Goal: Task Accomplishment & Management: Complete application form

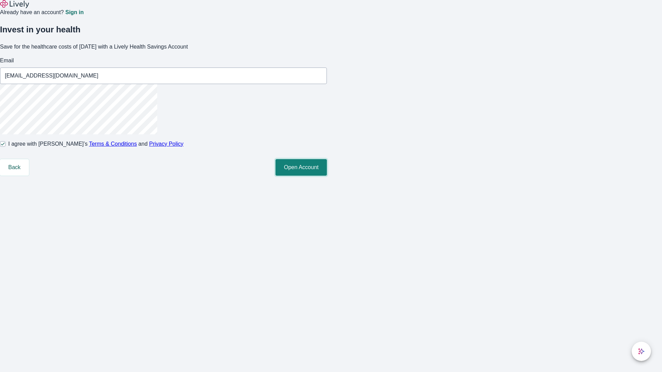
click at [327, 176] on button "Open Account" at bounding box center [300, 167] width 51 height 17
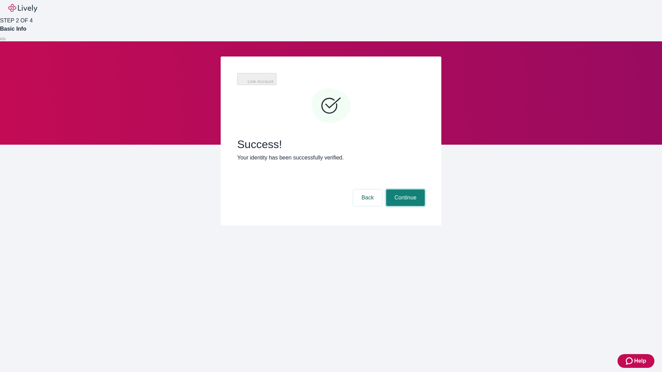
click at [404, 190] on button "Continue" at bounding box center [405, 198] width 39 height 17
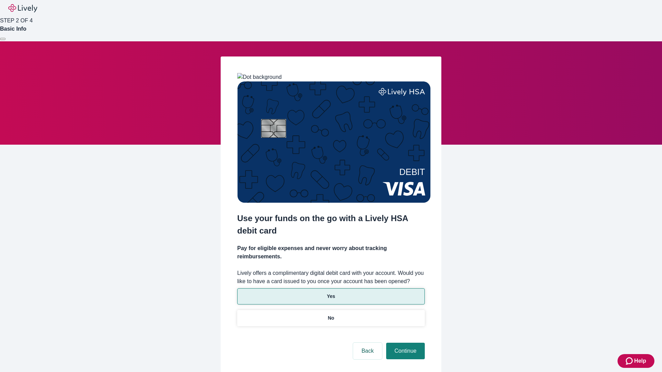
click at [331, 293] on p "Yes" at bounding box center [331, 296] width 8 height 7
click at [404, 343] on button "Continue" at bounding box center [405, 351] width 39 height 17
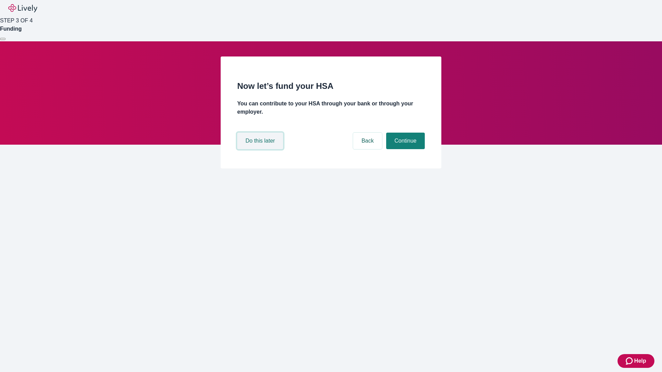
click at [261, 149] on button "Do this later" at bounding box center [260, 141] width 46 height 17
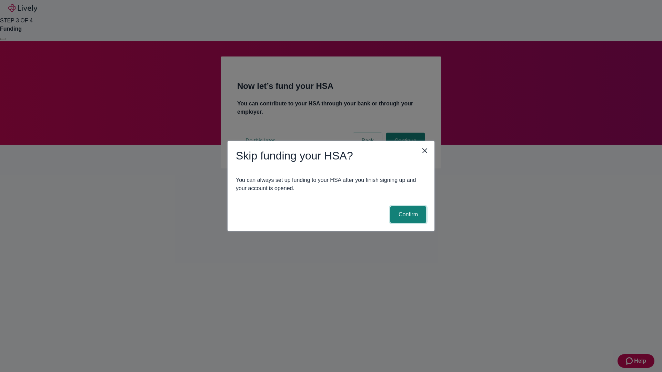
click at [407, 215] on button "Confirm" at bounding box center [408, 214] width 36 height 17
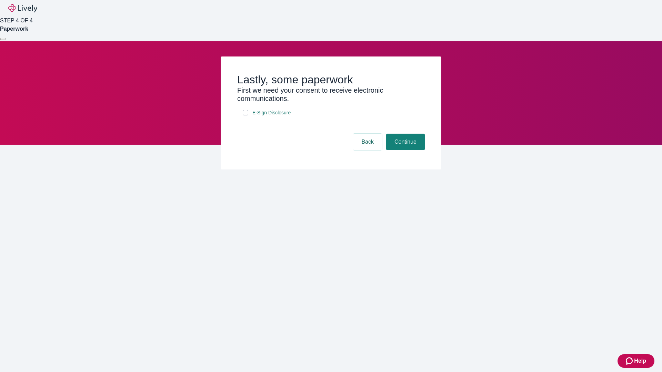
click at [245, 115] on input "E-Sign Disclosure" at bounding box center [246, 113] width 6 height 6
checkbox input "true"
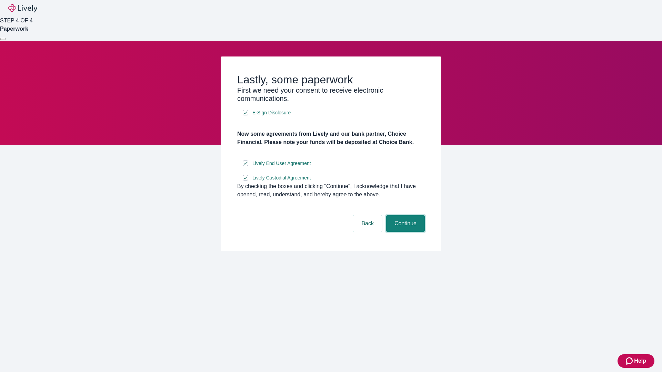
click at [404, 232] on button "Continue" at bounding box center [405, 223] width 39 height 17
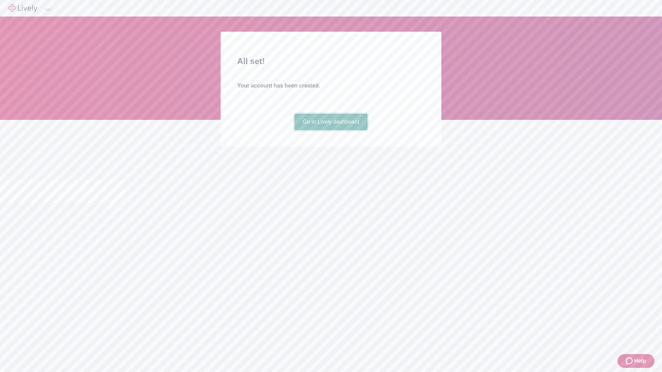
click at [331, 130] on link "Go to Lively dashboard" at bounding box center [330, 122] width 73 height 17
